Goal: Task Accomplishment & Management: Manage account settings

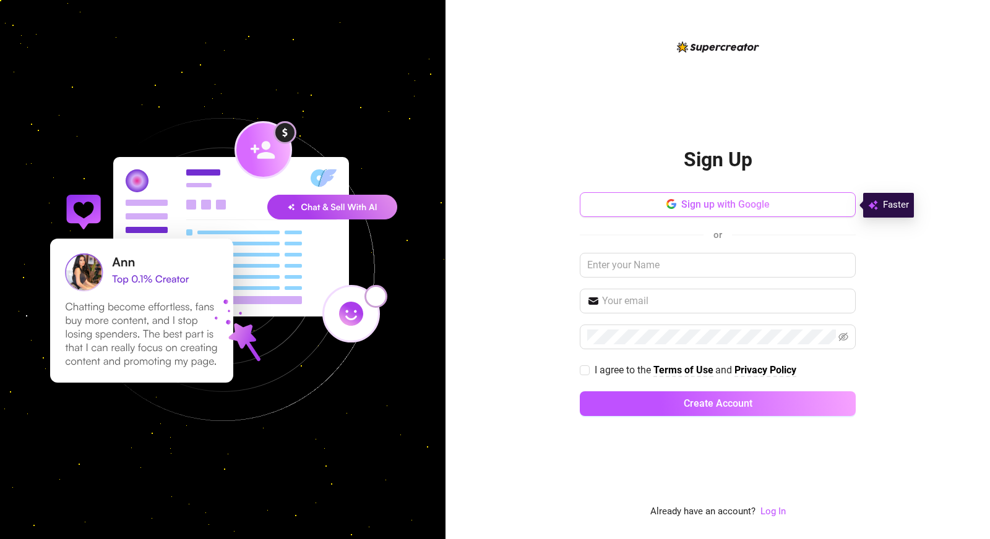
click at [701, 198] on button "Sign up with Google" at bounding box center [717, 204] width 276 height 25
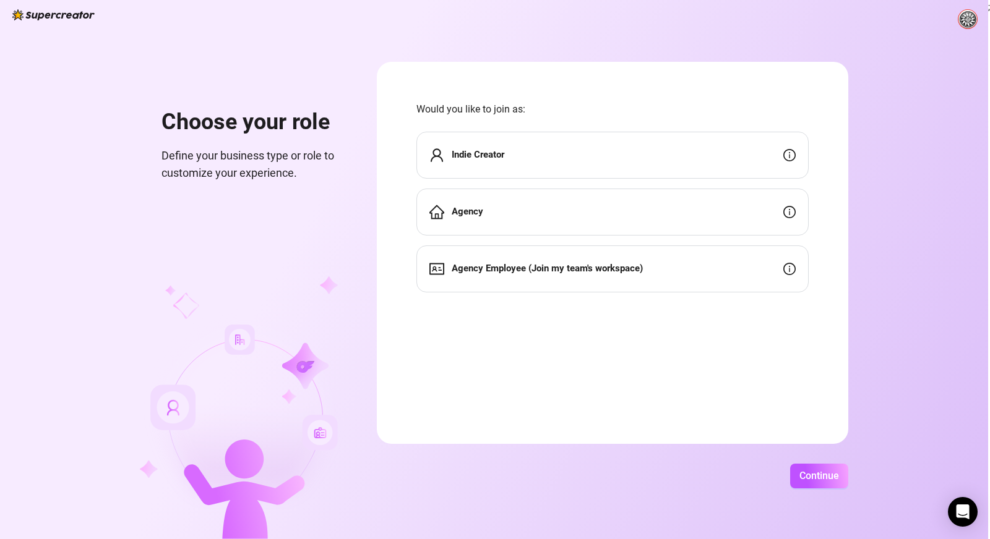
click at [526, 213] on div "Agency" at bounding box center [612, 212] width 392 height 47
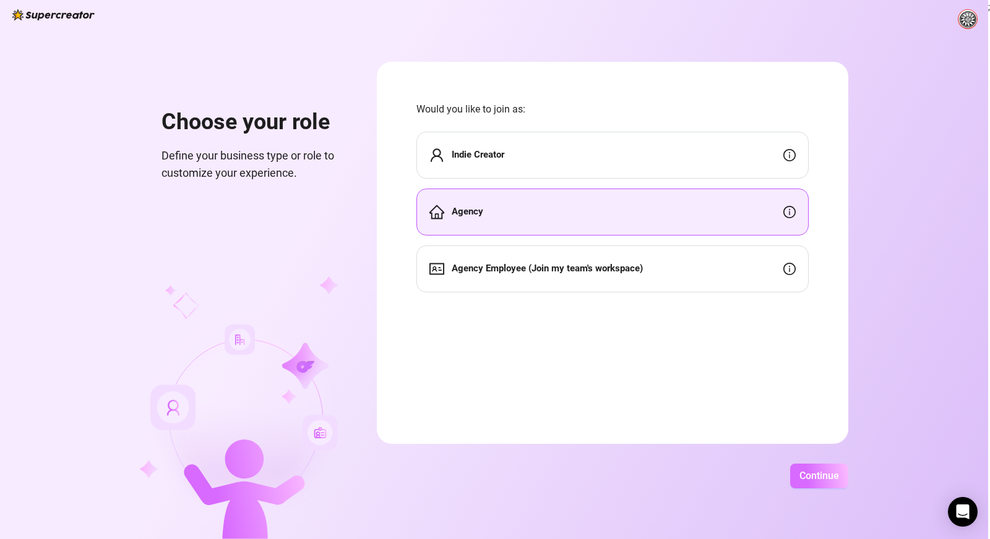
click at [839, 472] on span "Continue" at bounding box center [819, 476] width 40 height 12
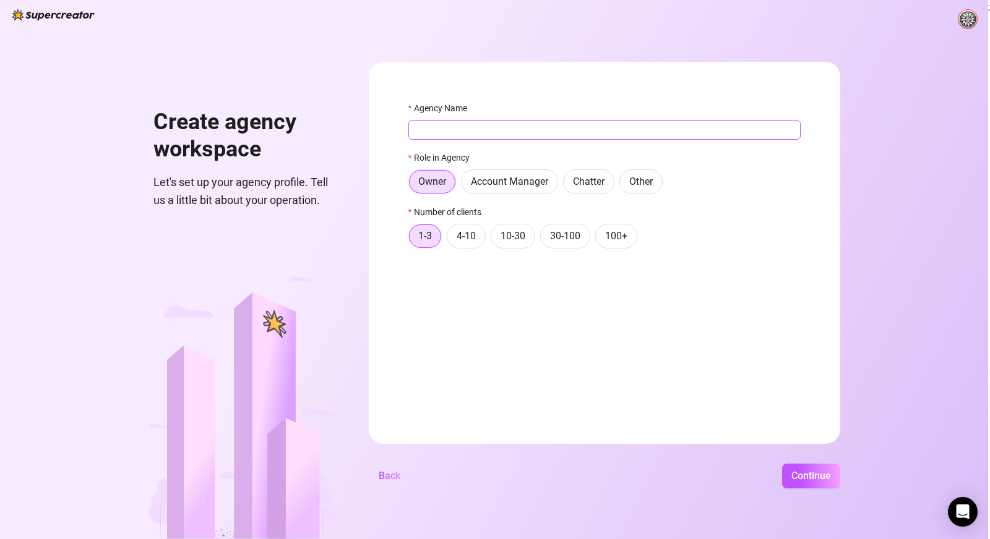
click at [477, 132] on input "Agency Name" at bounding box center [604, 130] width 392 height 20
type input "SUCCUBUS"
click at [831, 477] on span "Continue" at bounding box center [811, 476] width 40 height 12
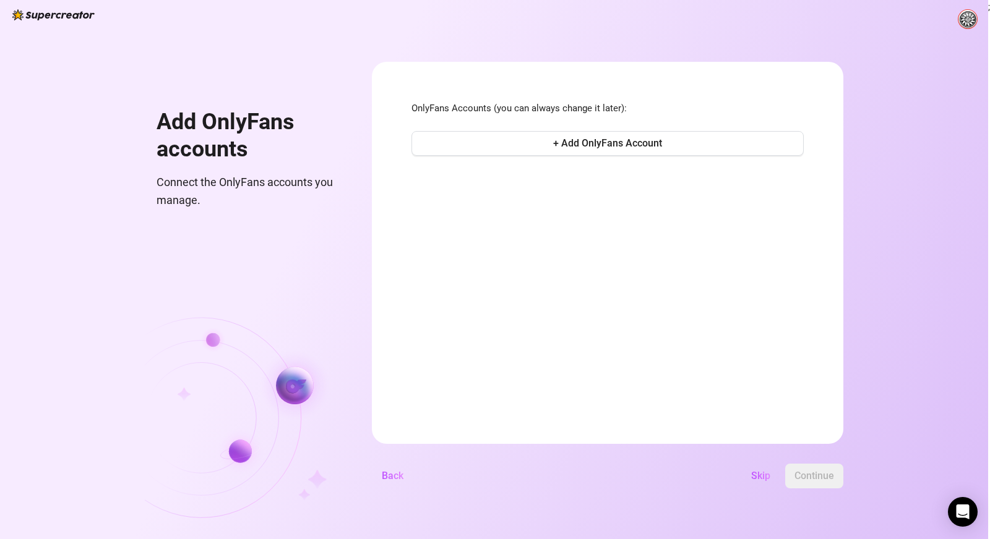
click at [967, 19] on img at bounding box center [967, 19] width 19 height 19
click at [662, 139] on span "+ Add OnlyFans Account" at bounding box center [607, 143] width 109 height 12
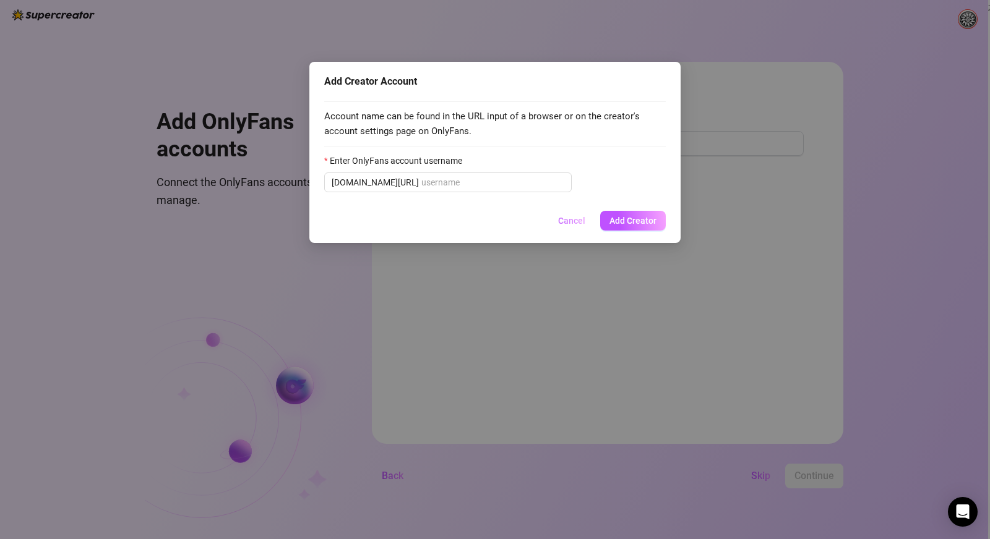
click at [571, 220] on span "Cancel" at bounding box center [571, 221] width 27 height 10
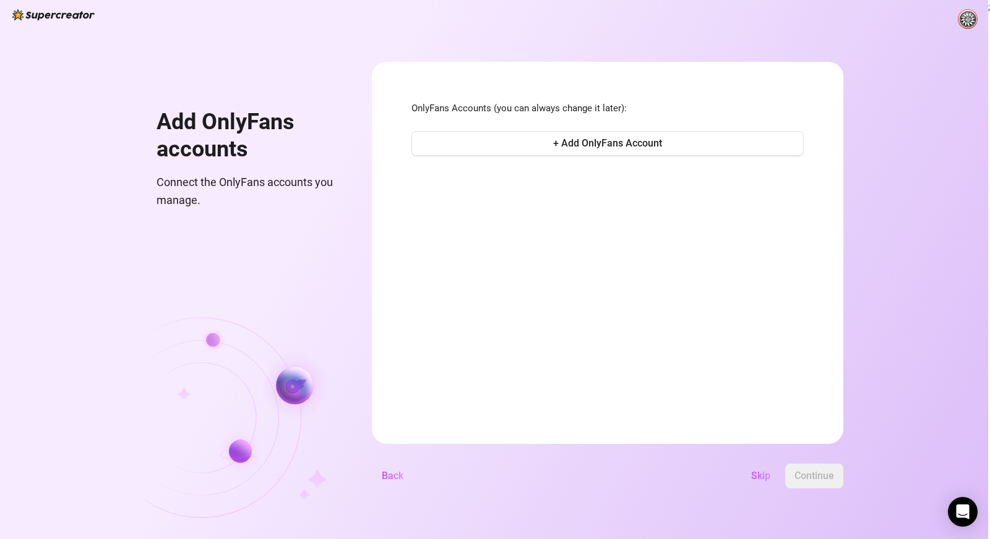
click at [963, 19] on img at bounding box center [967, 19] width 19 height 19
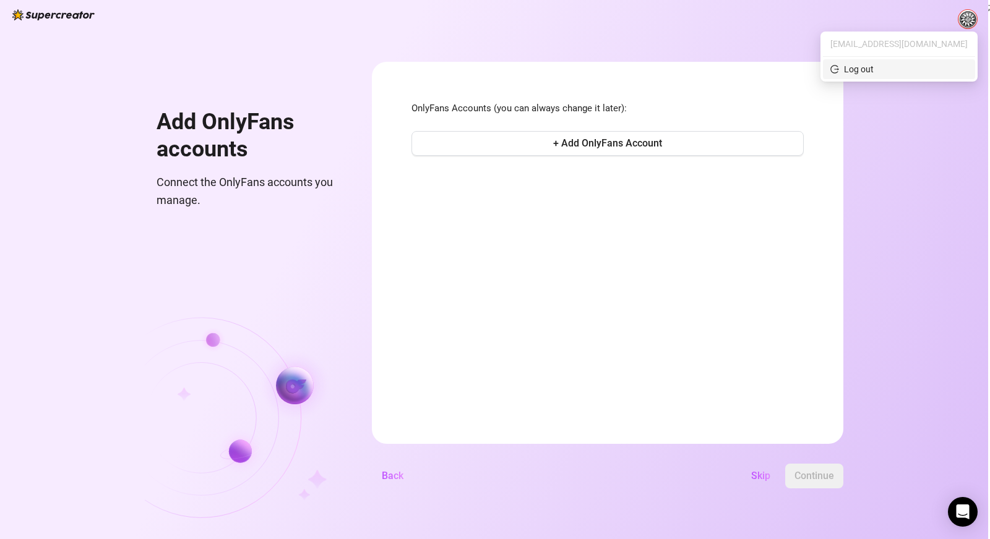
click at [873, 69] on div "Log out" at bounding box center [859, 69] width 30 height 14
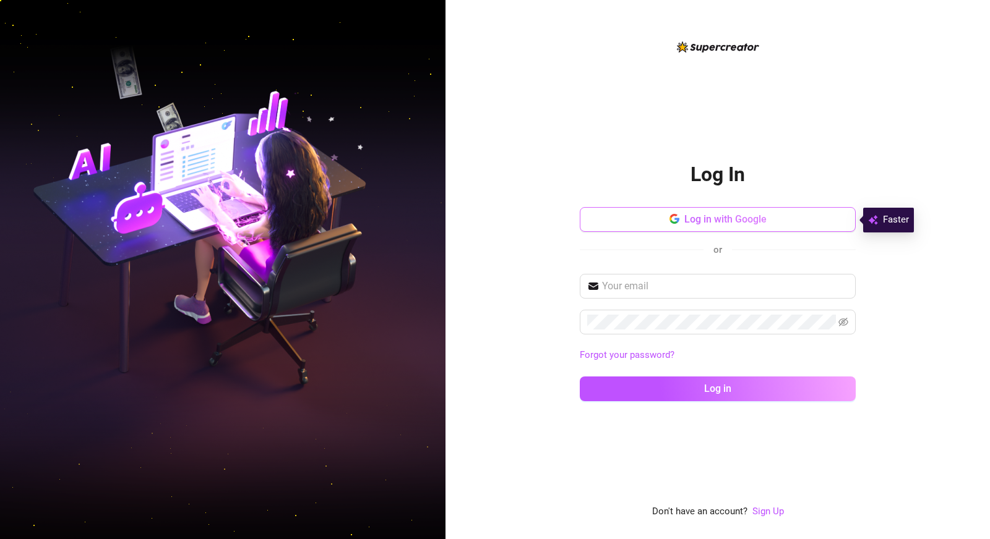
click at [751, 223] on span "Log in with Google" at bounding box center [725, 219] width 82 height 12
click at [625, 224] on button "Log in with Google" at bounding box center [717, 219] width 276 height 25
